Goal: Task Accomplishment & Management: Use online tool/utility

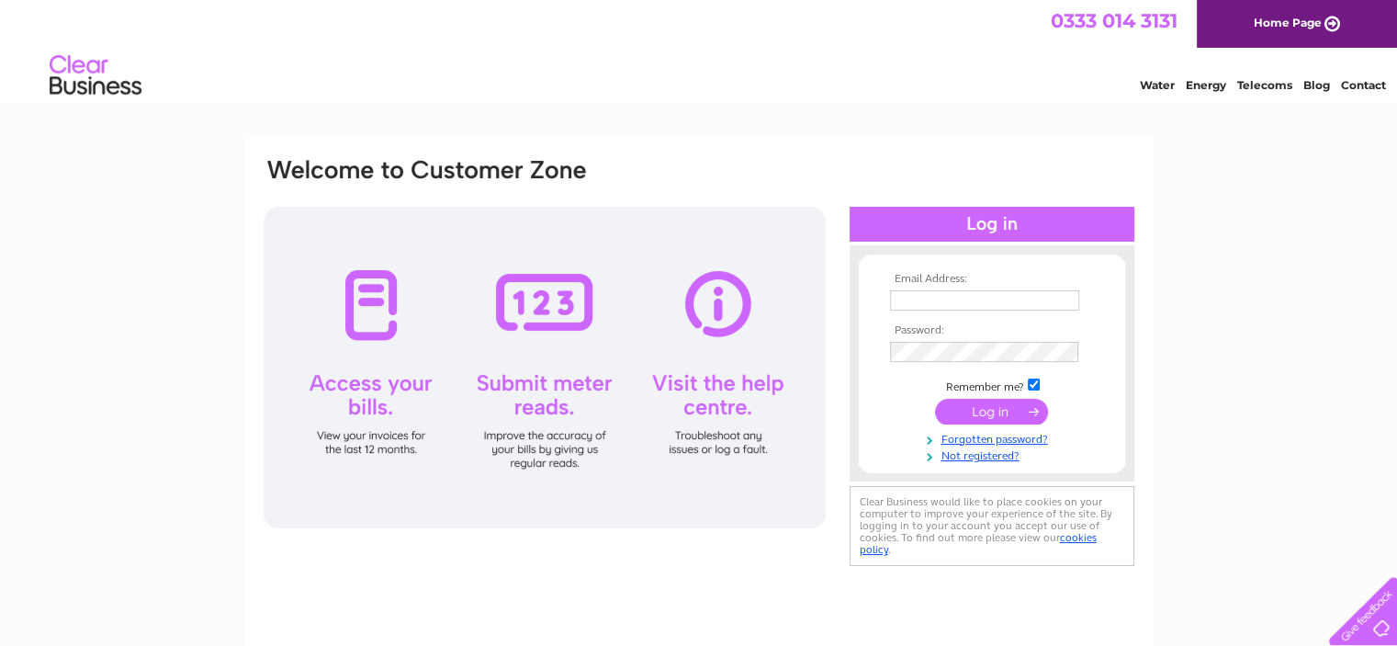
click at [1001, 298] on input "text" at bounding box center [984, 300] width 189 height 20
type input "warren.crawford@lookingtorent.co.uk"
click at [935, 399] on input "submit" at bounding box center [991, 412] width 113 height 26
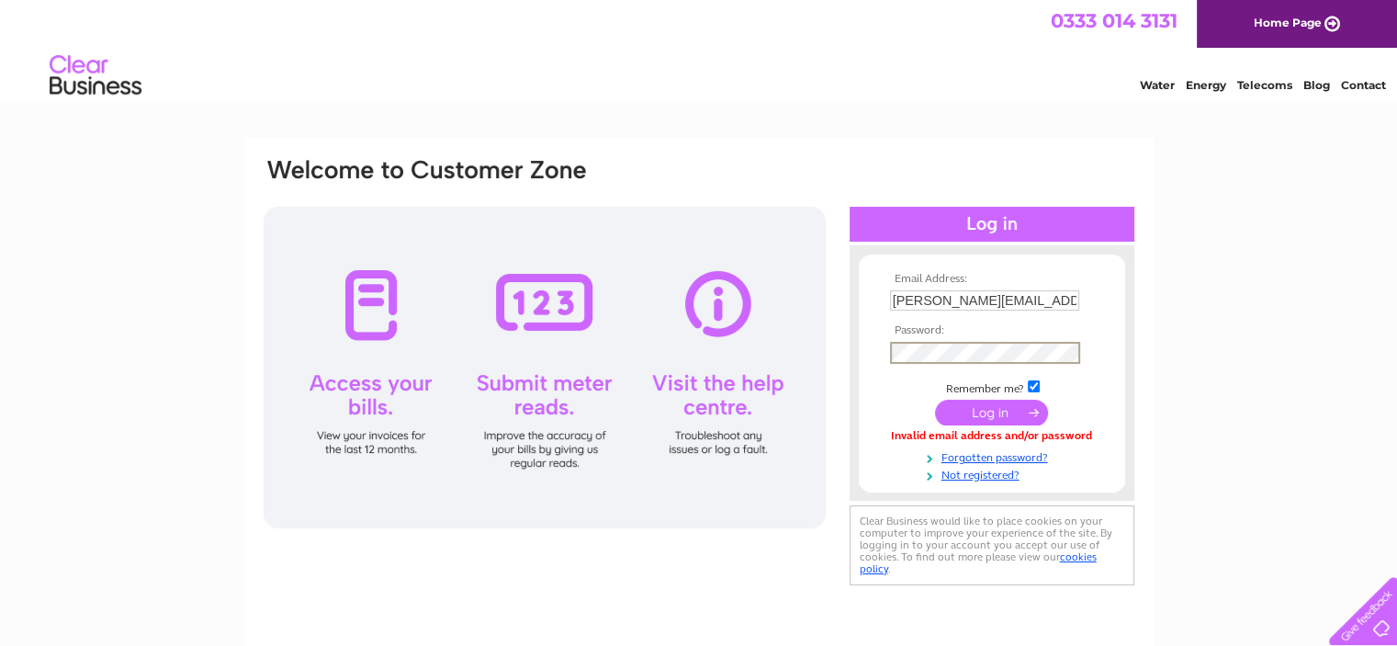
click at [935, 399] on input "submit" at bounding box center [991, 412] width 113 height 26
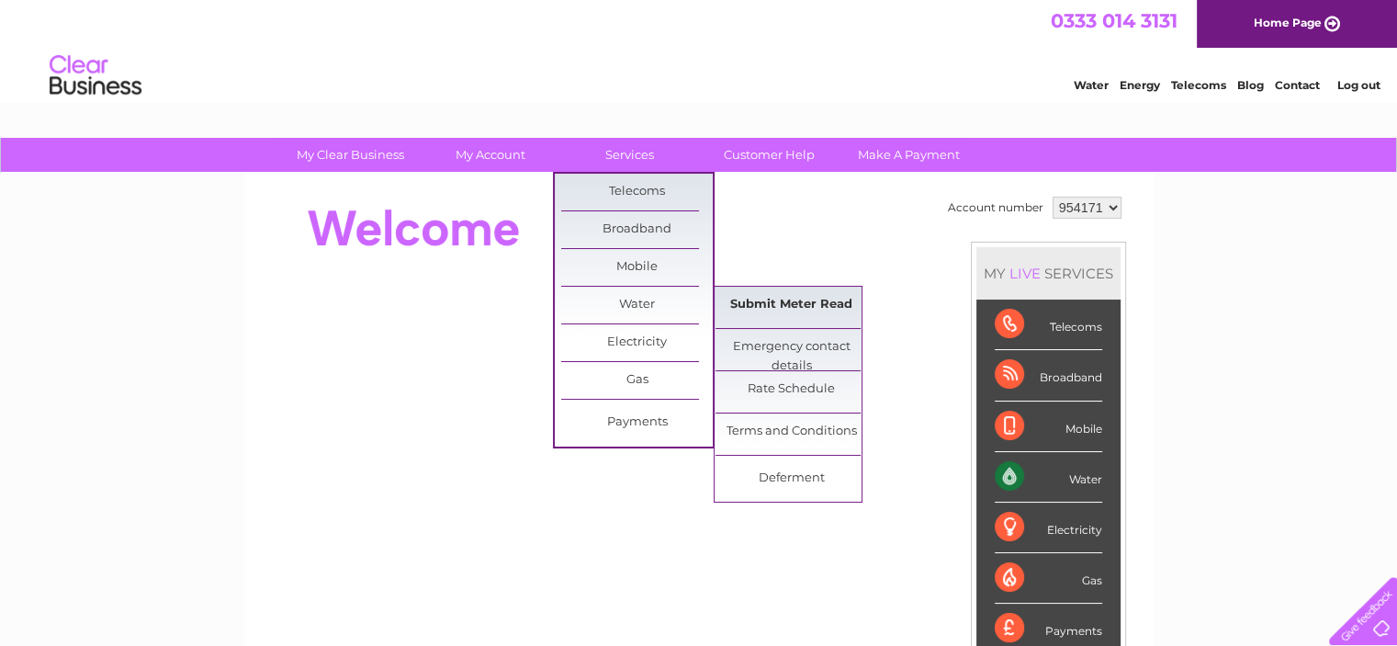
click at [801, 304] on link "Submit Meter Read" at bounding box center [791, 305] width 152 height 37
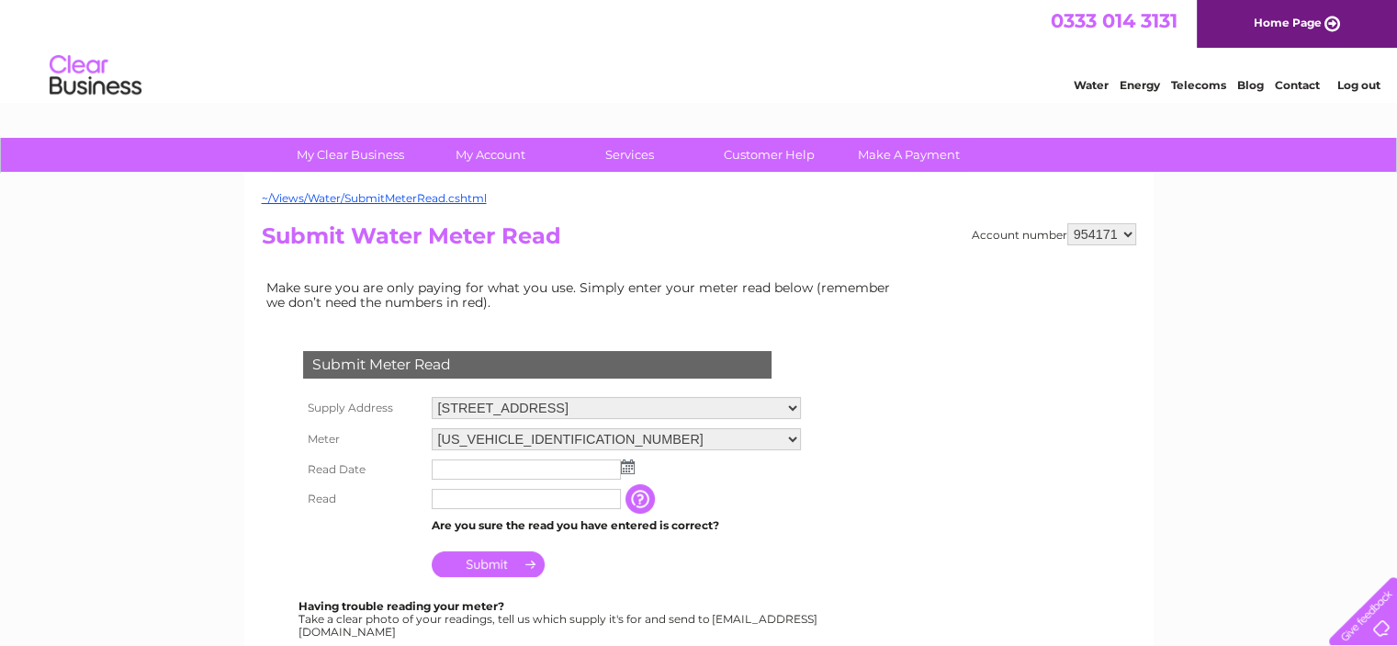
click at [541, 464] on input "text" at bounding box center [526, 469] width 189 height 20
click at [624, 470] on img at bounding box center [630, 467] width 14 height 15
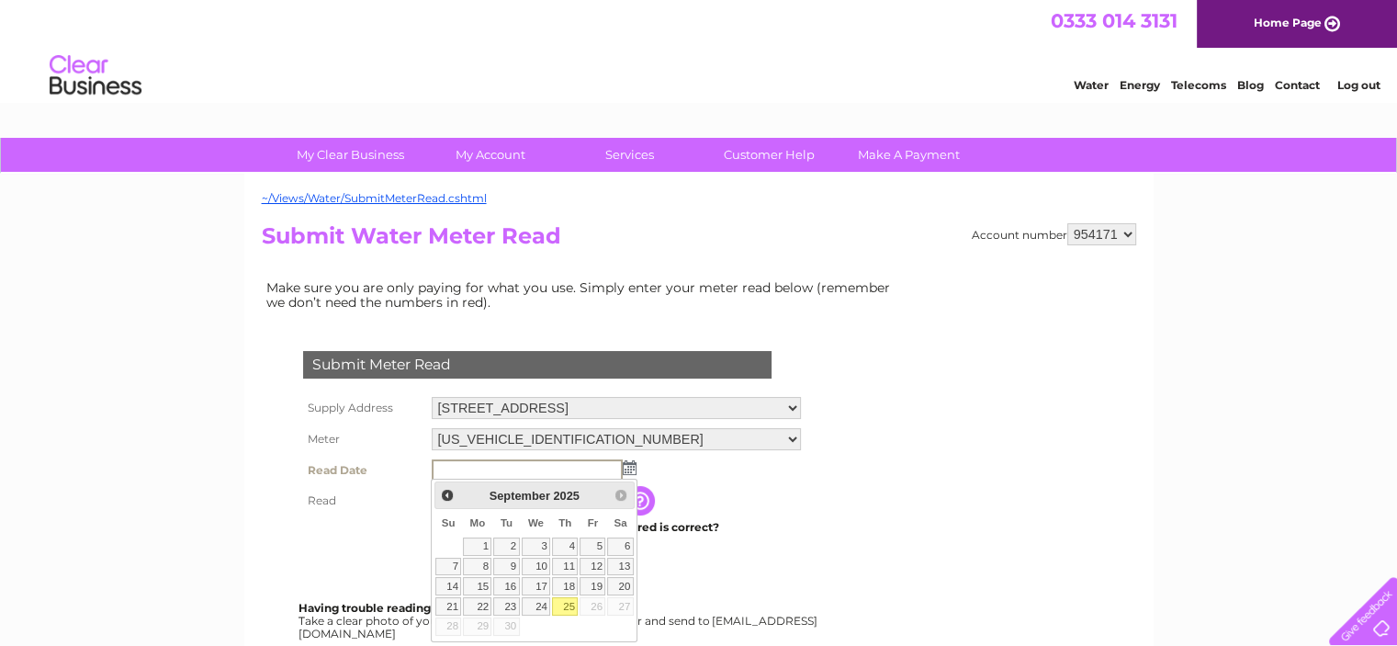
click at [567, 609] on link "25" at bounding box center [565, 606] width 26 height 18
type input "2025/09/25"
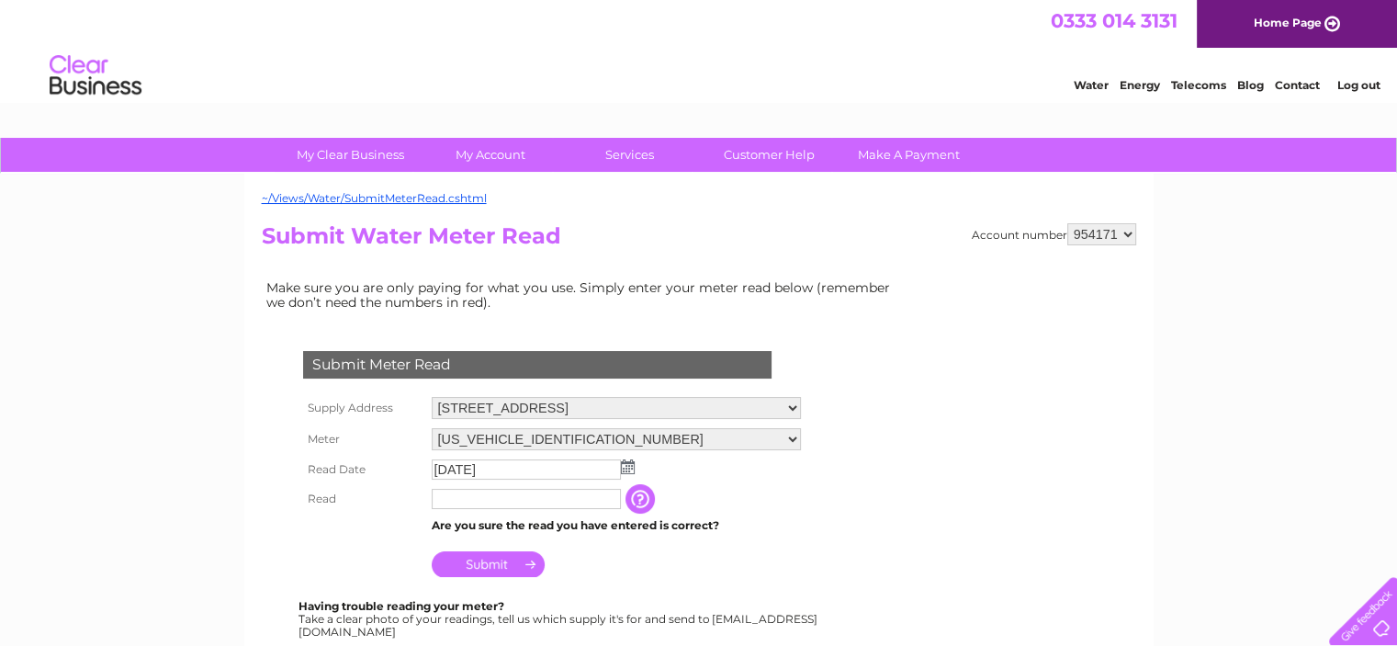
click at [495, 486] on td at bounding box center [526, 498] width 198 height 29
click at [495, 489] on input "text" at bounding box center [526, 499] width 189 height 20
type input "0053"
click at [493, 574] on input "Submit" at bounding box center [488, 564] width 113 height 26
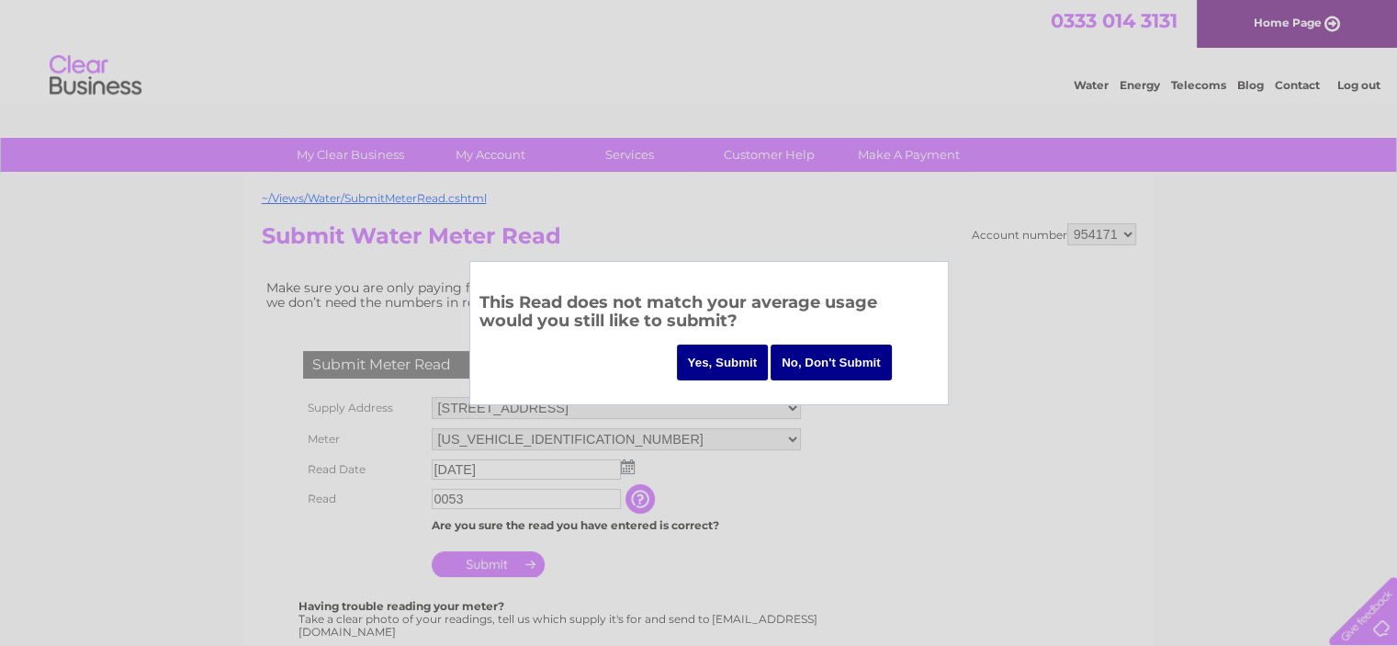
click at [727, 355] on input "Yes, Submit" at bounding box center [723, 362] width 92 height 36
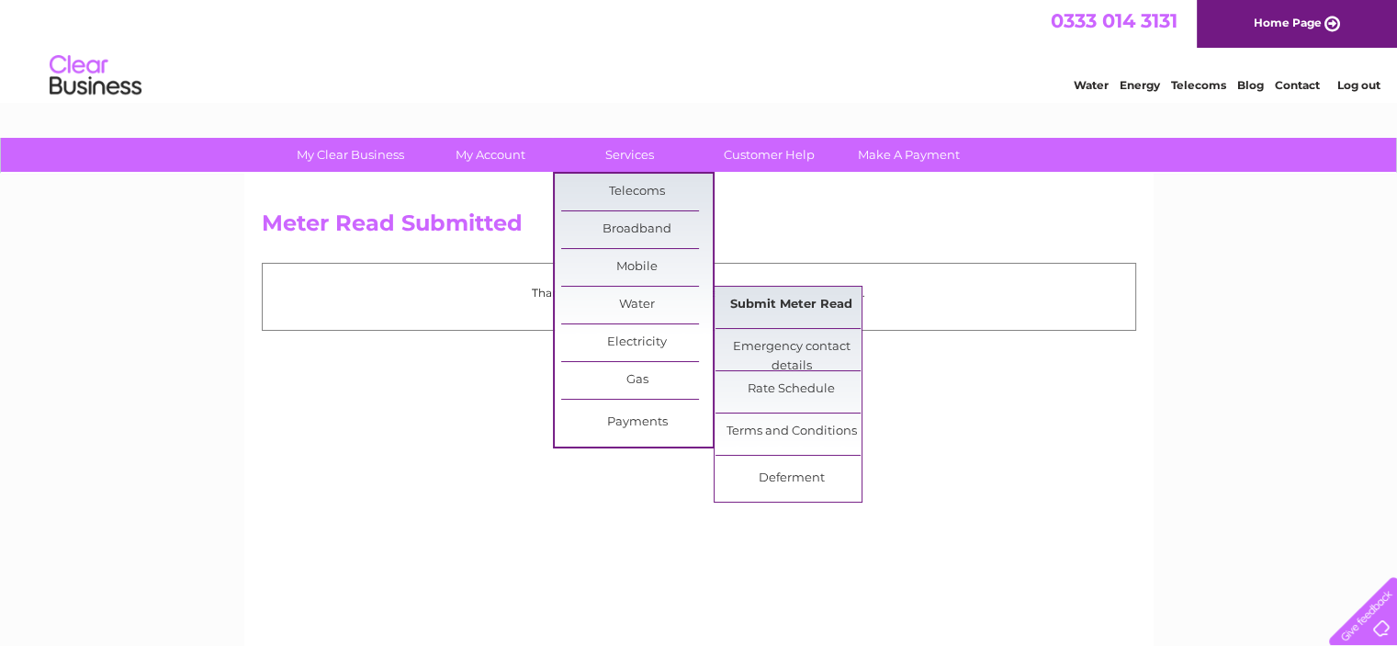
click at [735, 302] on link "Submit Meter Read" at bounding box center [791, 305] width 152 height 37
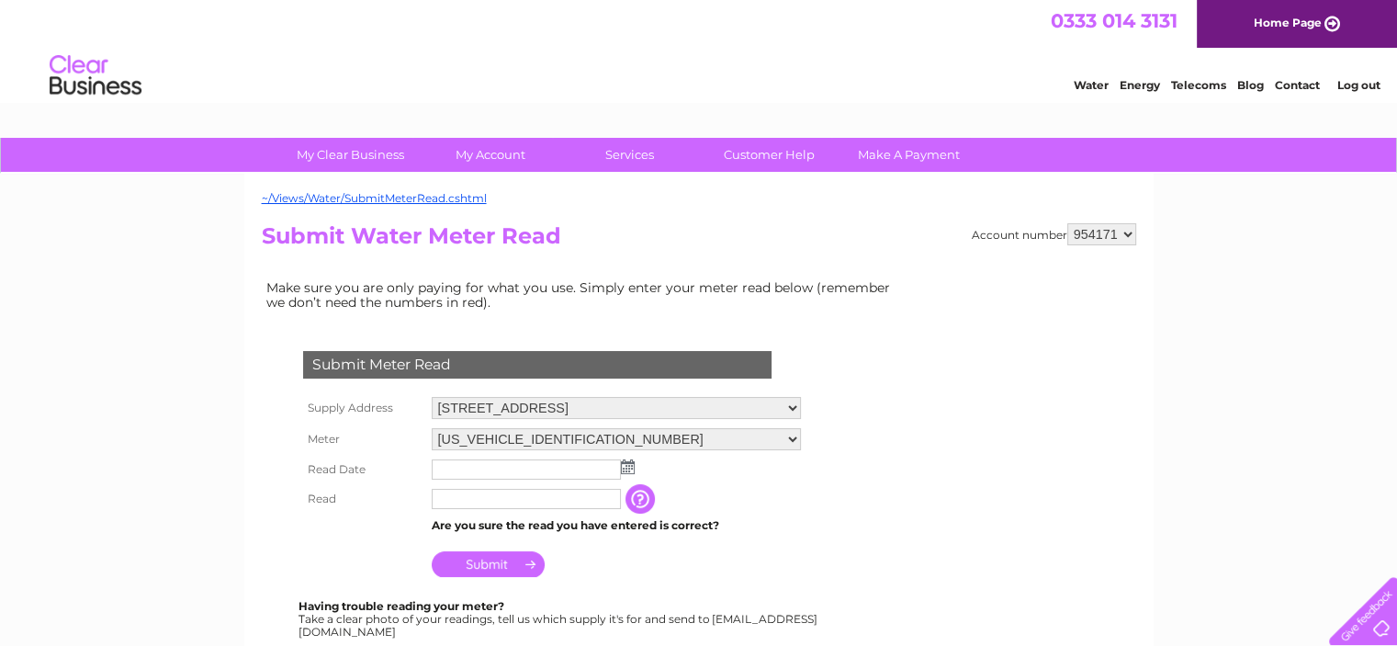
click at [1089, 228] on select "954171 954728 957743 960970" at bounding box center [1101, 234] width 69 height 22
select select "954728"
click at [1067, 223] on select "954171 954728 957743 960970" at bounding box center [1101, 234] width 69 height 22
click at [624, 460] on img at bounding box center [628, 466] width 14 height 15
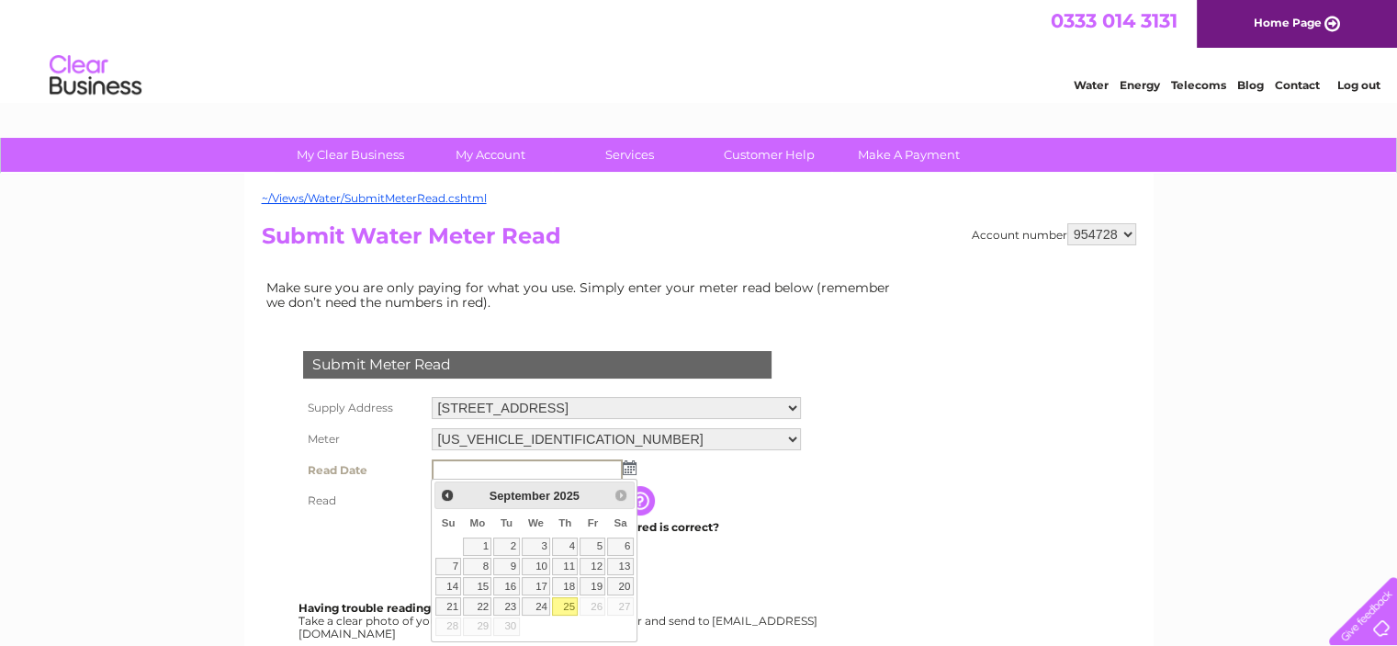
click at [571, 601] on link "25" at bounding box center [565, 606] width 26 height 18
type input "2025/09/25"
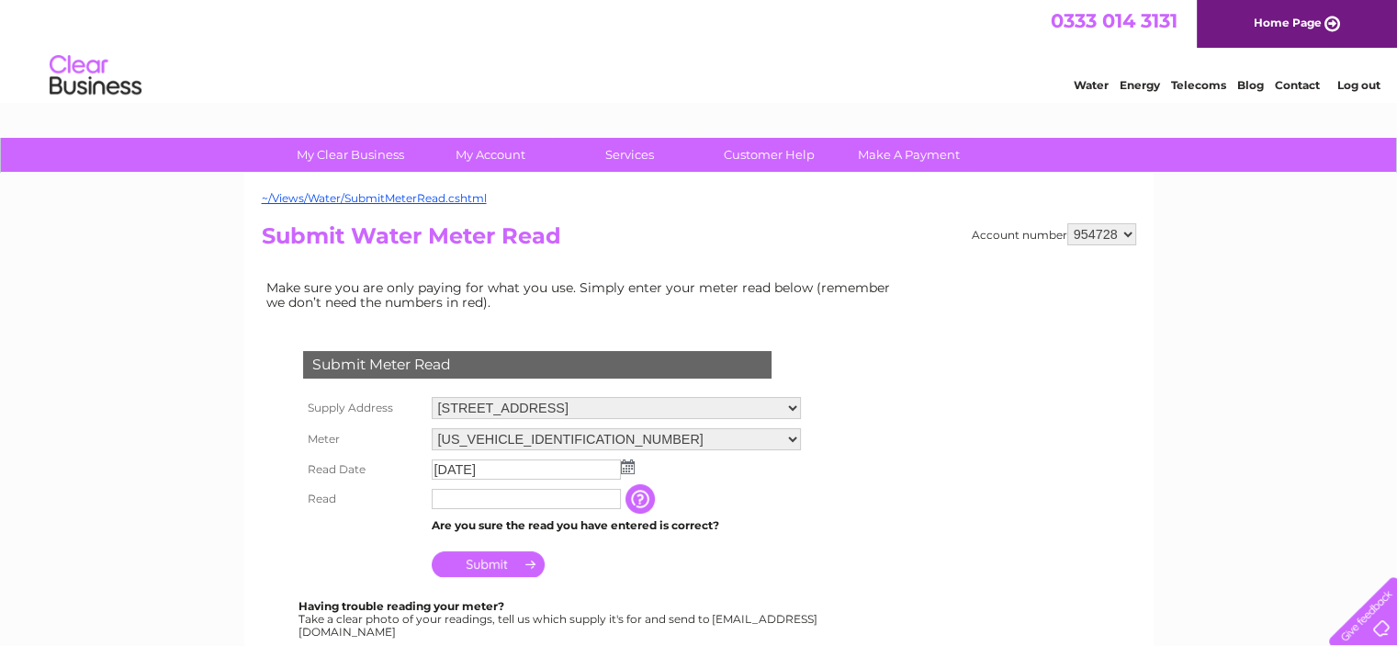
click at [566, 504] on input "text" at bounding box center [526, 499] width 189 height 20
type input "00135"
click at [534, 565] on input "Submit" at bounding box center [488, 566] width 113 height 26
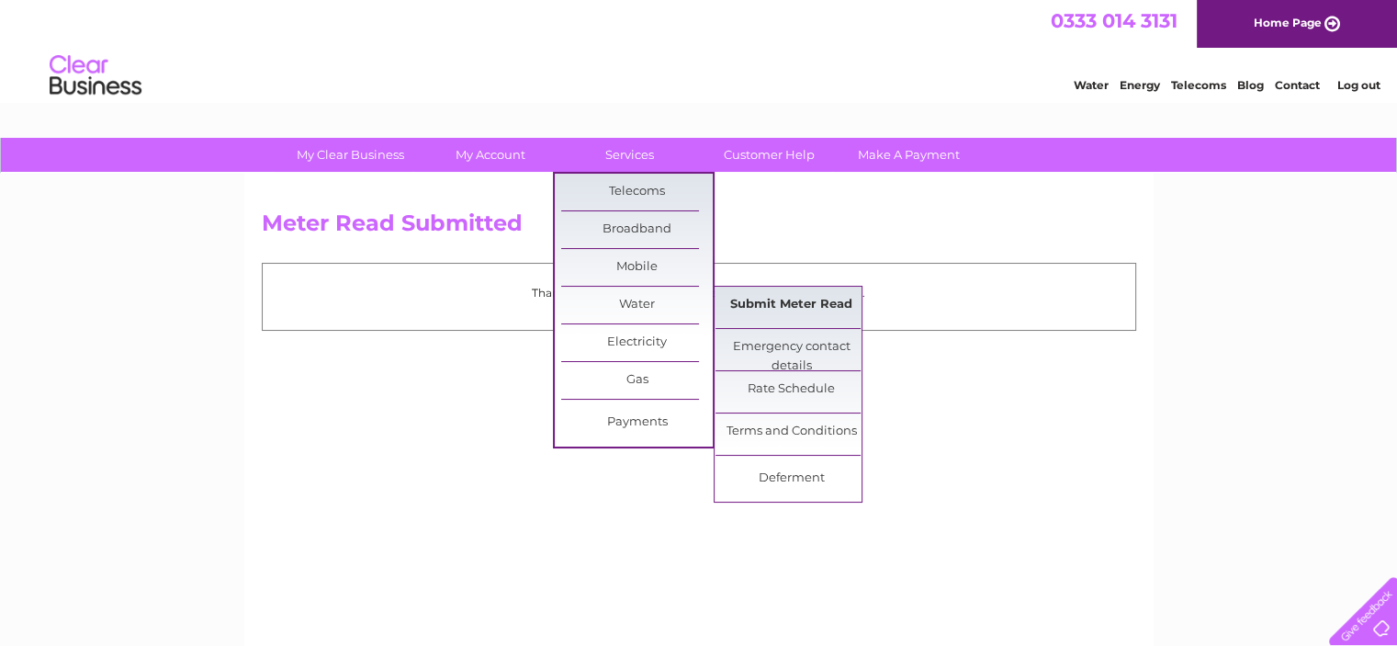
click at [743, 308] on link "Submit Meter Read" at bounding box center [791, 305] width 152 height 37
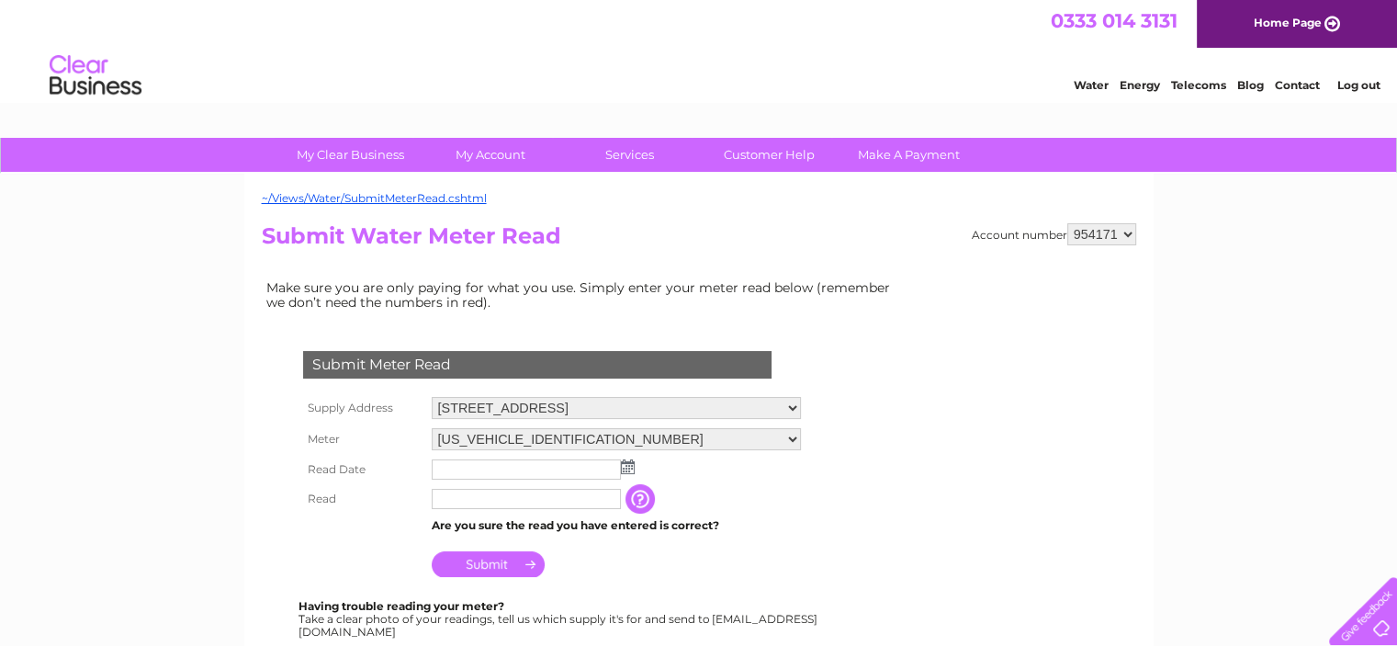
click at [1116, 221] on div "~/Views/Water/SubmitMeterRead.cshtml Account number 954171 954728 957743 960970…" at bounding box center [698, 544] width 909 height 741
click at [1116, 228] on select "954171 954728 957743 960970" at bounding box center [1101, 234] width 69 height 22
select select "957743"
click at [1067, 223] on select "954171 954728 957743 960970" at bounding box center [1101, 234] width 69 height 22
click at [628, 464] on img at bounding box center [628, 466] width 14 height 15
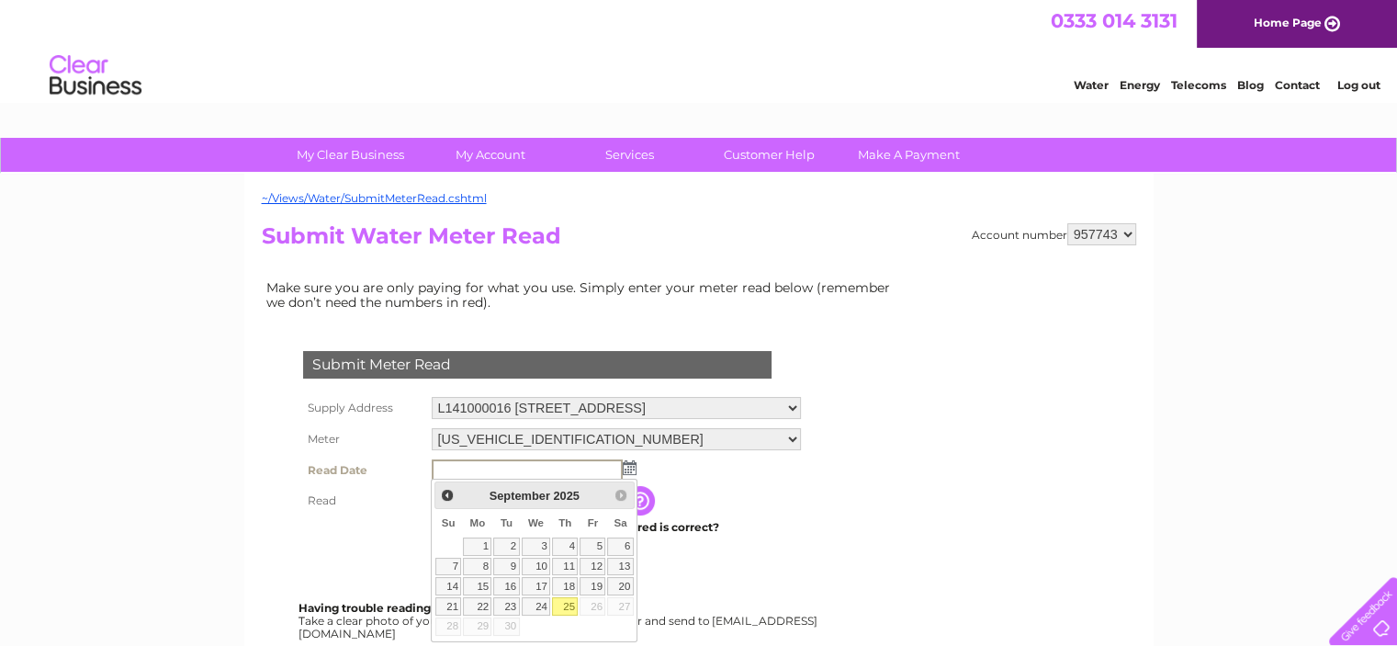
click at [560, 606] on link "25" at bounding box center [565, 606] width 26 height 18
type input "[DATE]"
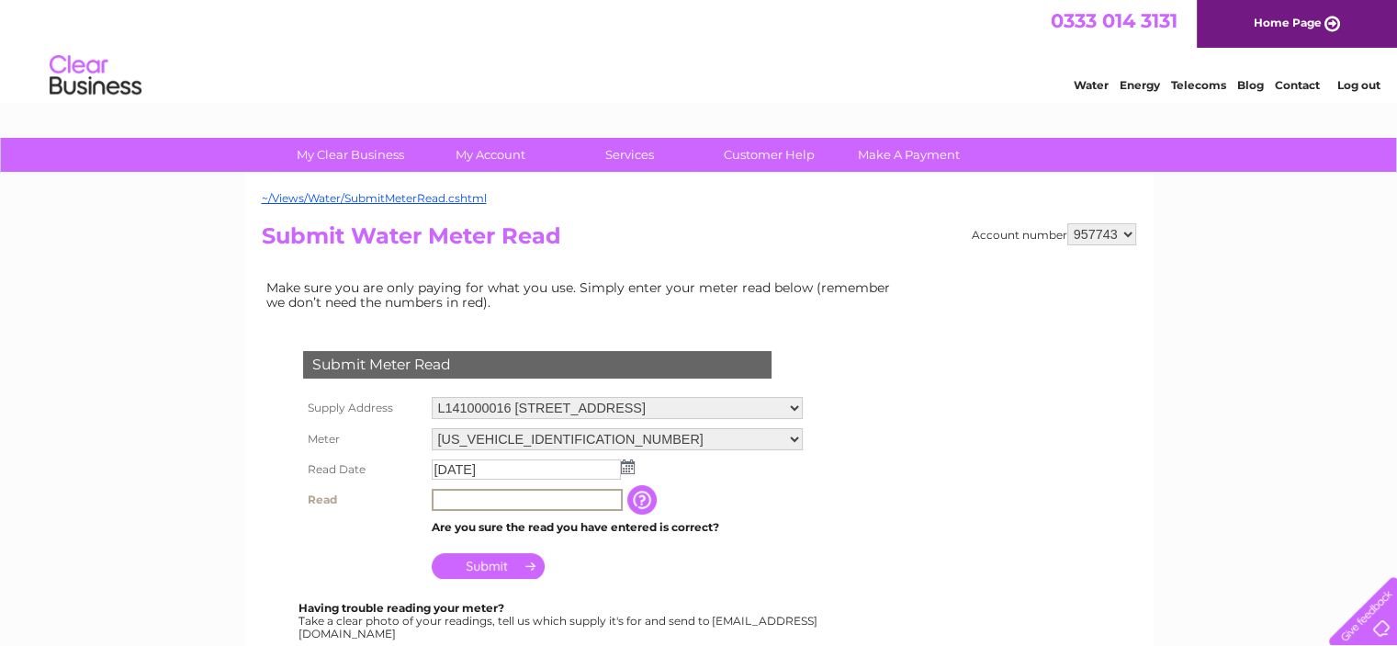
click at [463, 490] on input "text" at bounding box center [527, 500] width 191 height 22
click at [780, 522] on td "Are you sure the read you have entered is correct?" at bounding box center [617, 527] width 380 height 24
click at [598, 493] on input "text" at bounding box center [526, 499] width 189 height 20
type input "00000"
click at [520, 555] on input "Submit" at bounding box center [488, 564] width 113 height 26
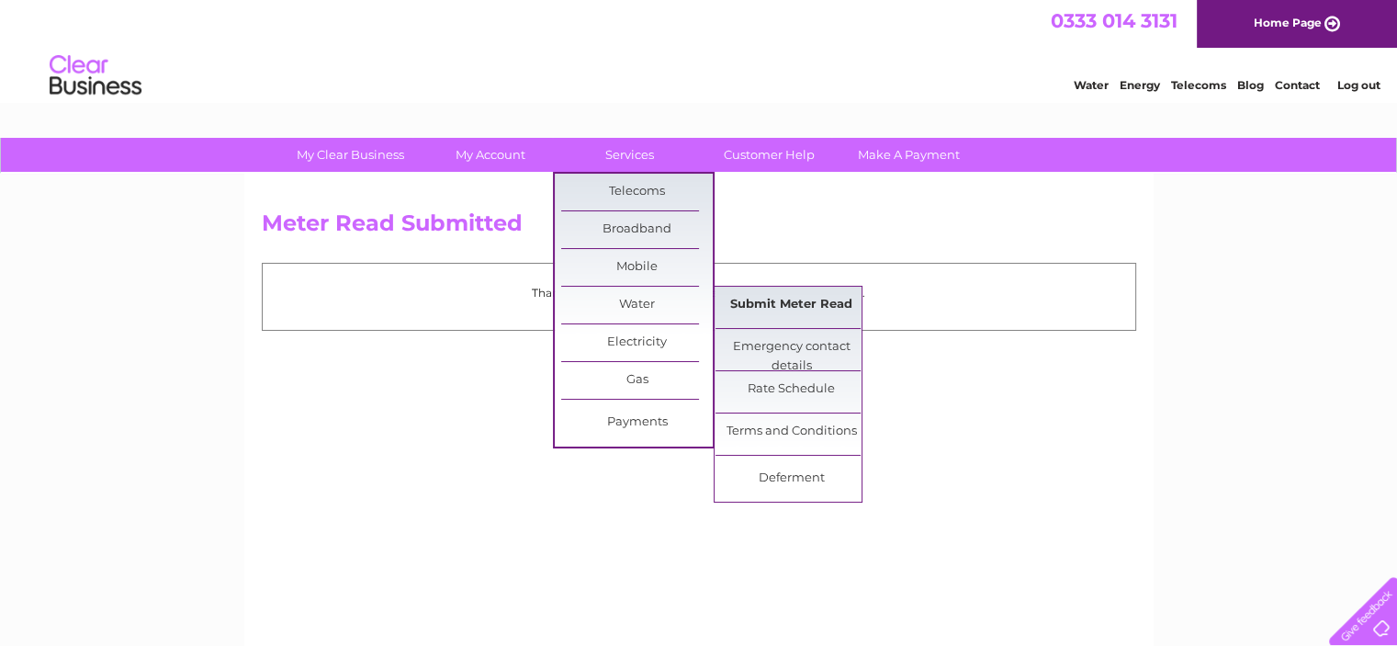
click at [740, 306] on link "Submit Meter Read" at bounding box center [791, 305] width 152 height 37
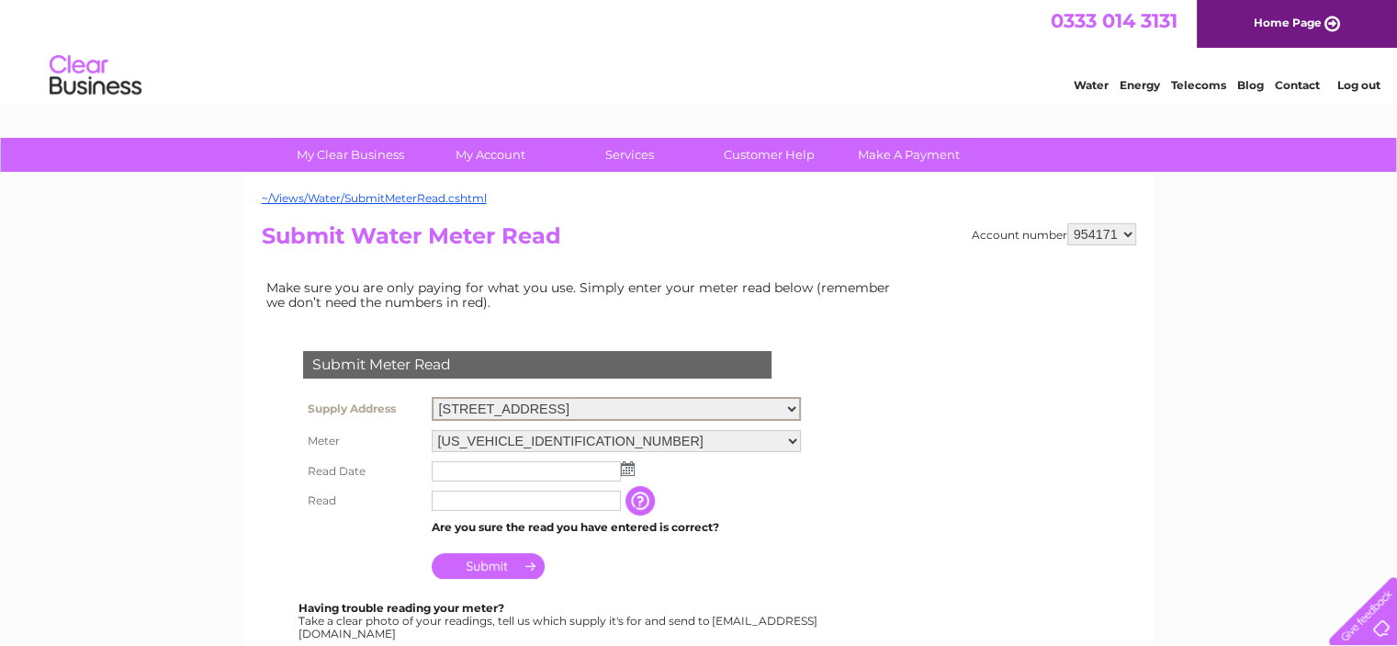
click at [698, 403] on select "[STREET_ADDRESS]" at bounding box center [616, 409] width 369 height 24
click at [1087, 236] on select "954171 954728 957743 960970" at bounding box center [1101, 234] width 69 height 22
select select "960970"
click at [1067, 223] on select "954171 954728 957743 960970" at bounding box center [1101, 234] width 69 height 22
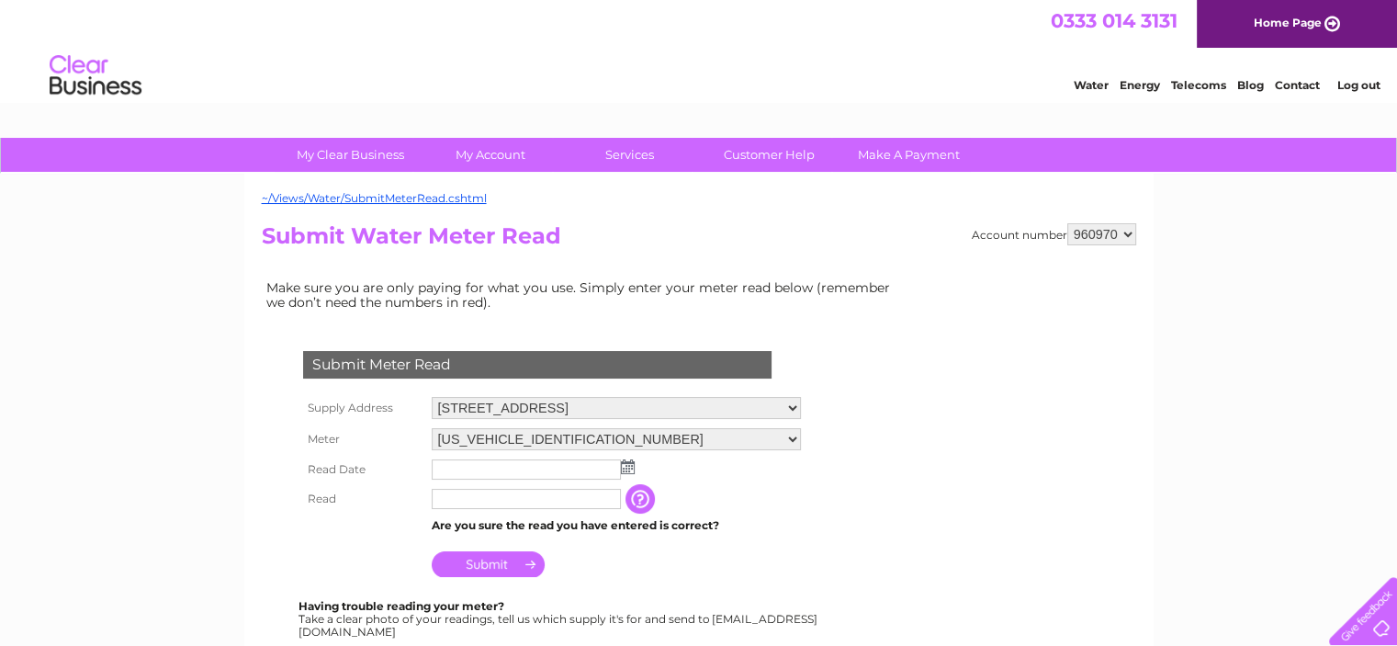
click at [444, 465] on input "text" at bounding box center [526, 469] width 189 height 20
click at [626, 464] on img at bounding box center [630, 467] width 14 height 15
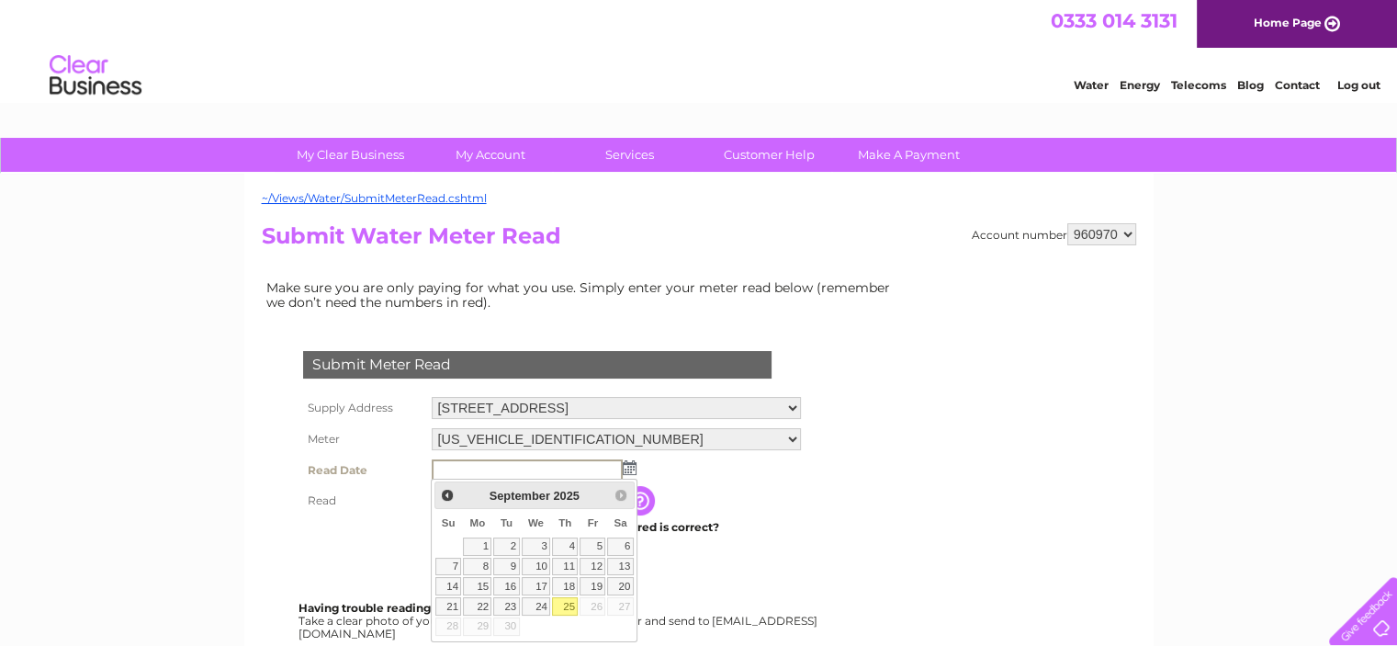
click at [569, 605] on link "25" at bounding box center [565, 606] width 26 height 18
type input "2025/09/25"
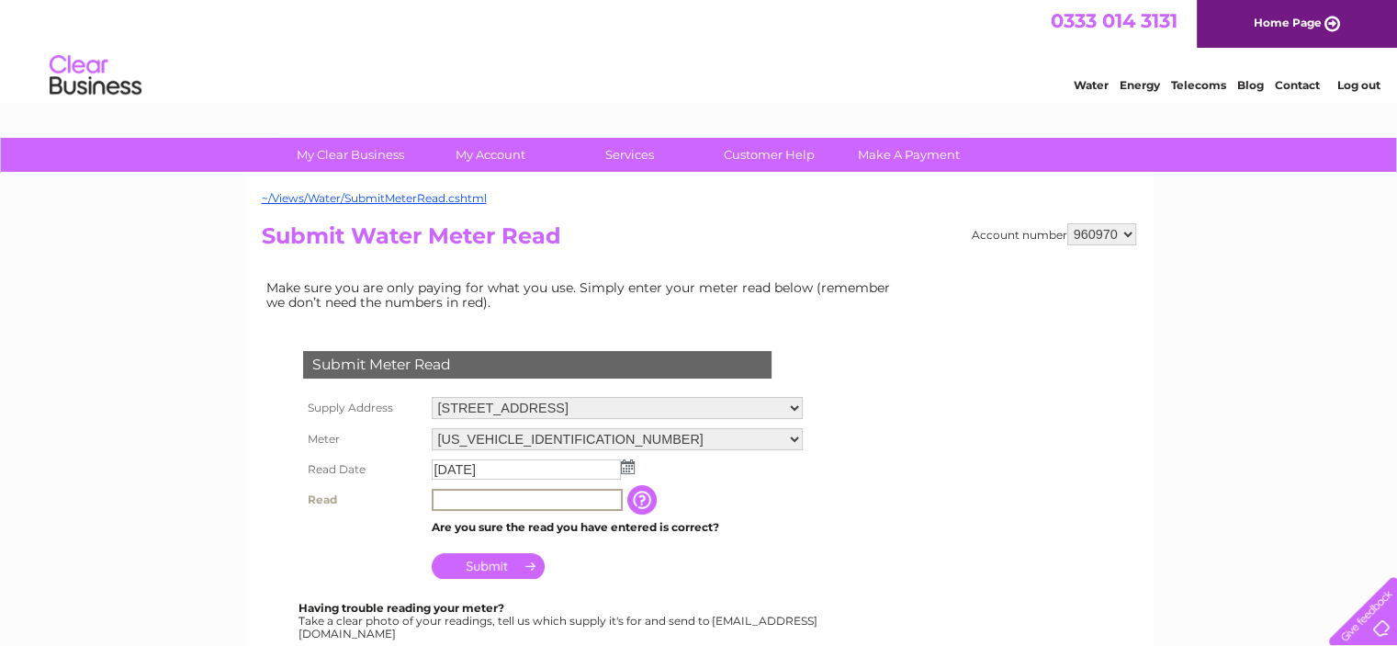
click at [491, 501] on input "text" at bounding box center [527, 500] width 191 height 22
type input "0191"
click at [513, 558] on input "Submit" at bounding box center [488, 564] width 113 height 26
